Goal: Navigation & Orientation: Find specific page/section

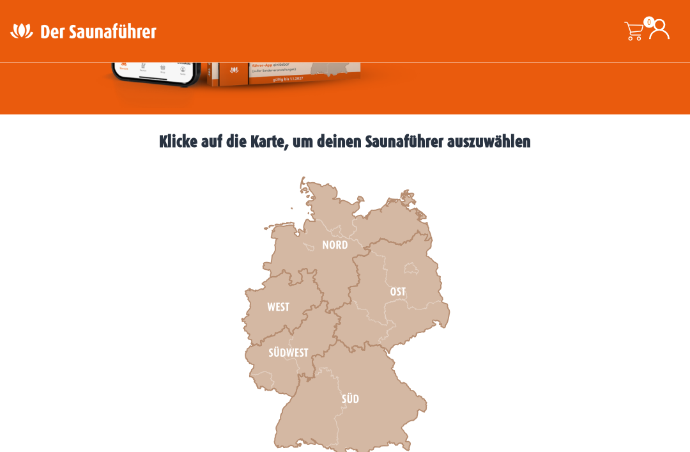
scroll to position [296, 0]
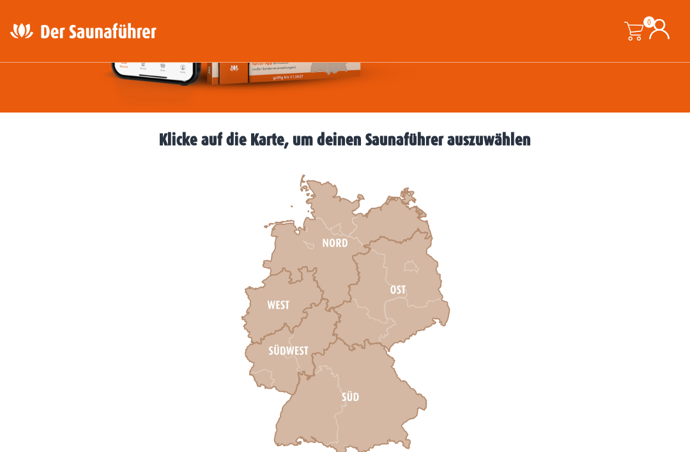
click at [319, 339] on icon at bounding box center [292, 347] width 95 height 97
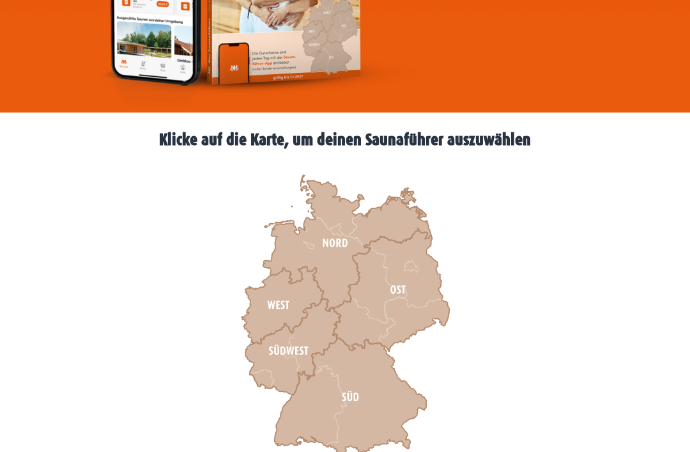
scroll to position [339, 0]
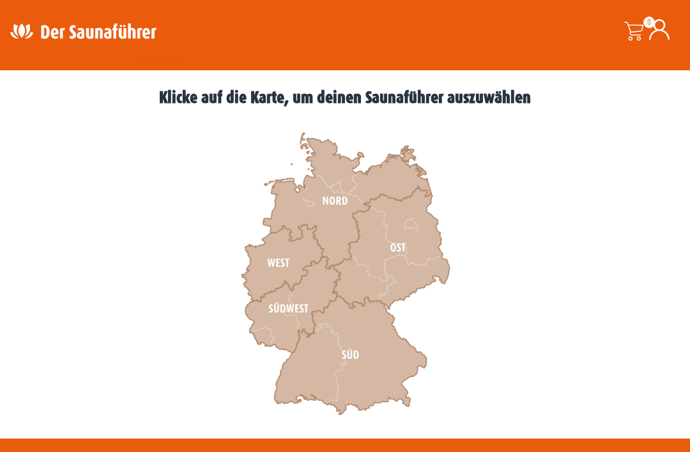
click at [378, 352] on icon at bounding box center [350, 355] width 152 height 119
click at [315, 297] on icon at bounding box center [292, 304] width 95 height 97
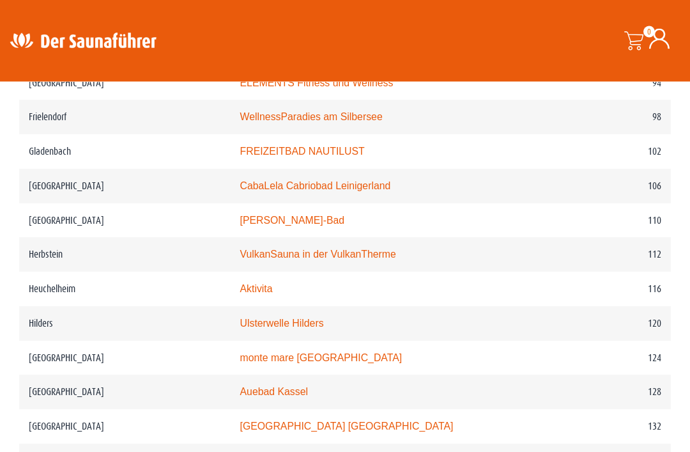
scroll to position [1383, 0]
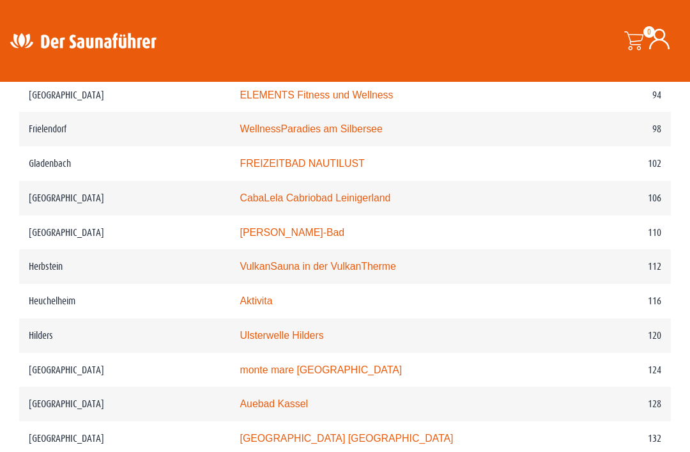
click at [282, 238] on link "Heinrich-Fischer-Bad" at bounding box center [292, 232] width 105 height 11
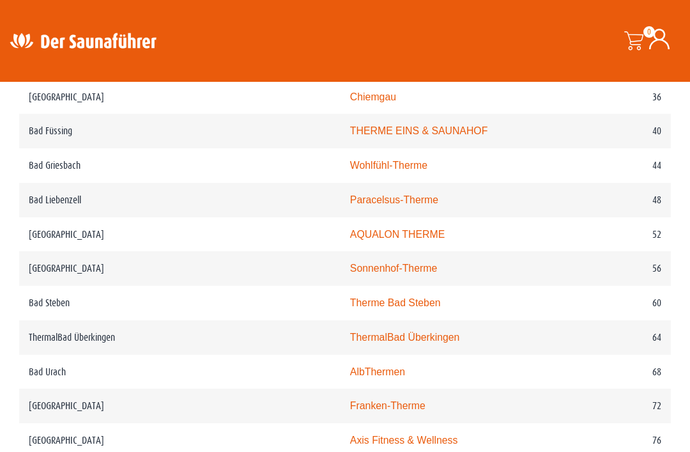
scroll to position [813, 0]
